Goal: Use online tool/utility: Utilize a website feature to perform a specific function

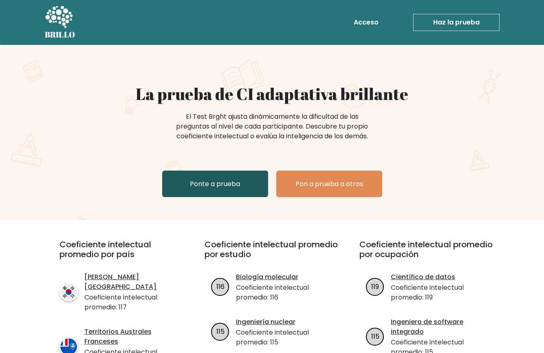
click at [201, 189] on link "Ponte a prueba" at bounding box center [215, 183] width 106 height 26
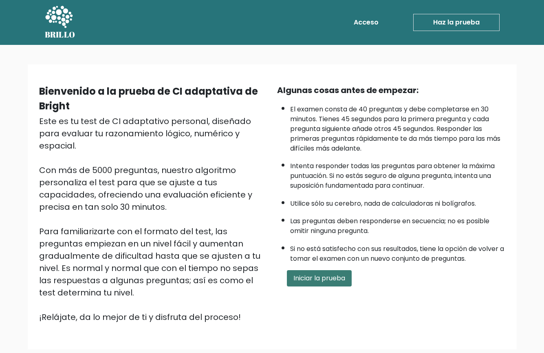
click at [325, 275] on font "Iniciar la prueba" at bounding box center [319, 277] width 52 height 9
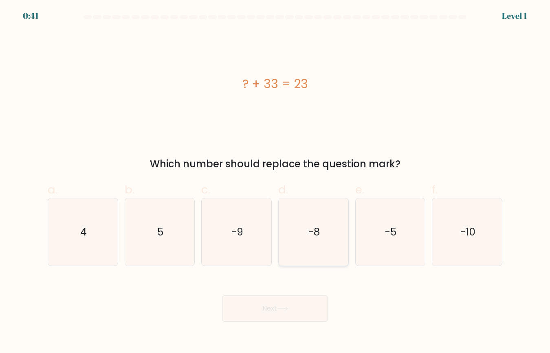
click at [326, 234] on icon "-8" at bounding box center [313, 231] width 67 height 67
click at [275, 182] on input "d. -8" at bounding box center [275, 178] width 0 height 5
radio input "true"
click at [254, 315] on button "Next" at bounding box center [275, 308] width 106 height 26
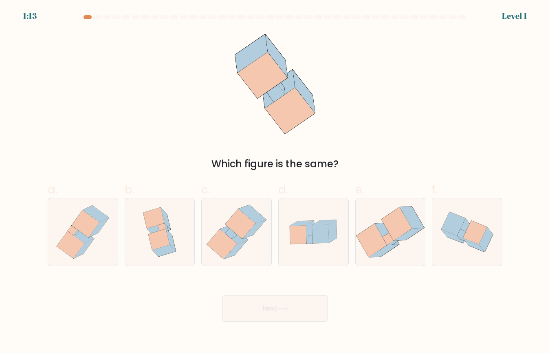
click at [254, 315] on button "Next" at bounding box center [275, 308] width 106 height 26
click at [278, 247] on div at bounding box center [313, 232] width 71 height 68
click at [275, 182] on input "d." at bounding box center [275, 178] width 0 height 5
radio input "true"
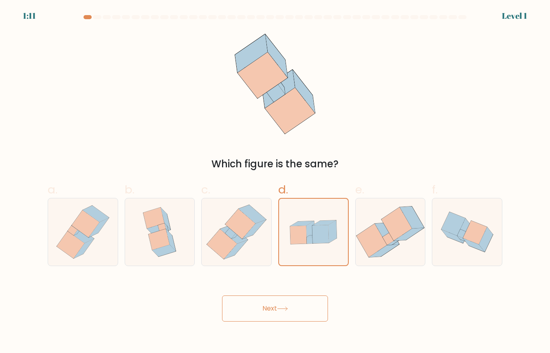
click at [282, 317] on button "Next" at bounding box center [275, 308] width 106 height 26
